Goal: Find specific page/section: Find specific page/section

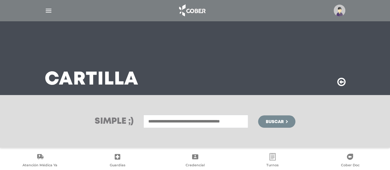
click at [110, 123] on h3 "Simple ;)" at bounding box center [114, 121] width 39 height 9
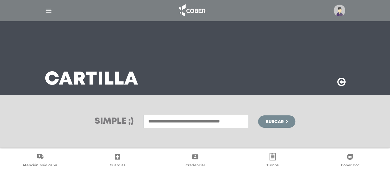
click at [110, 123] on h3 "Simple ;)" at bounding box center [114, 121] width 39 height 9
click at [113, 122] on h3 "Simple ;)" at bounding box center [114, 121] width 39 height 9
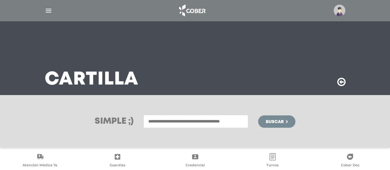
click at [113, 122] on h3 "Simple ;)" at bounding box center [114, 121] width 39 height 9
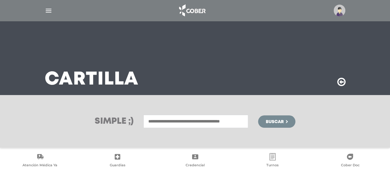
click at [113, 122] on h3 "Simple ;)" at bounding box center [114, 121] width 39 height 9
click at [113, 121] on h3 "Simple ;)" at bounding box center [114, 121] width 39 height 9
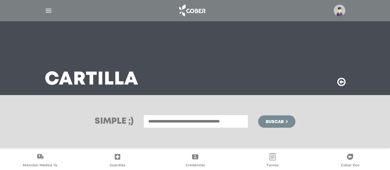
click at [113, 121] on h3 "Simple ;)" at bounding box center [114, 121] width 39 height 9
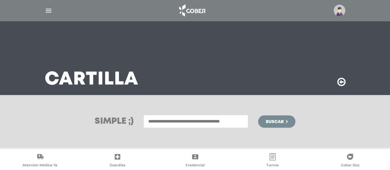
click at [113, 121] on h3 "Simple ;)" at bounding box center [114, 121] width 39 height 9
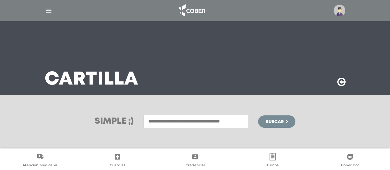
click at [113, 121] on h3 "Simple ;)" at bounding box center [114, 121] width 39 height 9
